Goal: Task Accomplishment & Management: Manage account settings

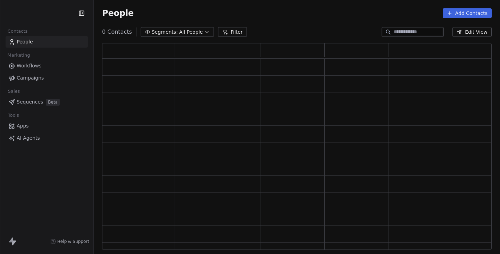
scroll to position [207, 390]
click at [57, 16] on html "Contacts People Marketing Workflows Campaigns Sales Pipelines Sequences Beta To…" at bounding box center [250, 127] width 500 height 254
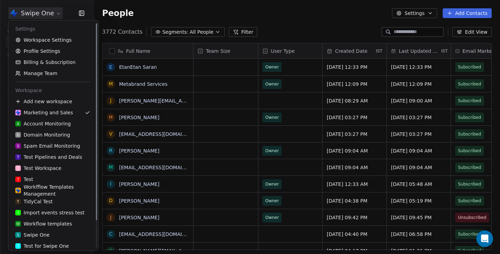
scroll to position [223, 406]
click at [61, 38] on link "Workspace Settings" at bounding box center [52, 39] width 83 height 11
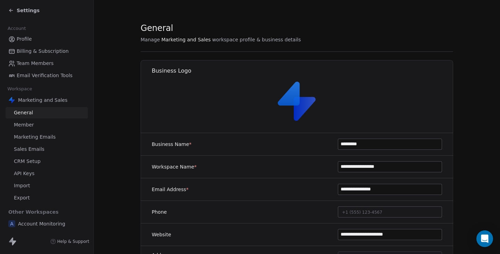
click at [47, 133] on link "Marketing Emails" at bounding box center [47, 136] width 82 height 11
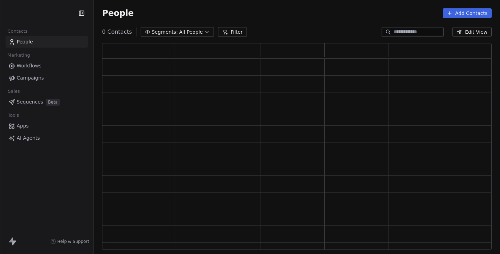
scroll to position [207, 390]
